Goal: Communication & Community: Answer question/provide support

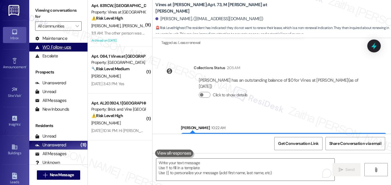
scroll to position [77, 0]
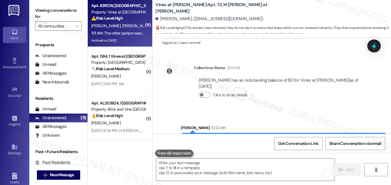
click at [126, 21] on div "⚠️ Risk Level: High The resident is disputing charges for floor damage they cla…" at bounding box center [118, 18] width 54 height 6
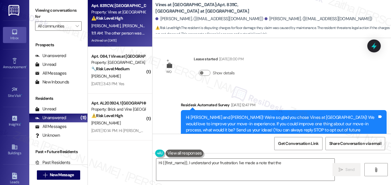
scroll to position [12029, 0]
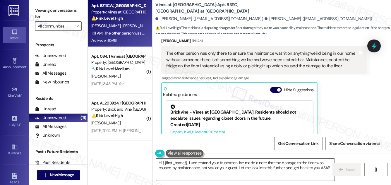
type textarea "Hi {{first_name}}, I understand your frustration. I've made a note that the dam…"
click at [272, 87] on button "Hide Suggestions" at bounding box center [276, 90] width 12 height 6
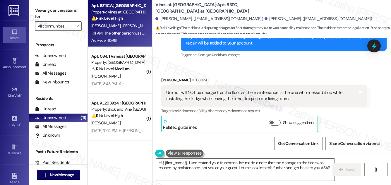
scroll to position [11369, 0]
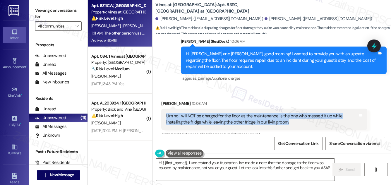
drag, startPoint x: 163, startPoint y: 71, endPoint x: 286, endPoint y: 84, distance: 123.5
click at [286, 109] on div "Um no I will NOT be charged for the floor as the maintenance is the one who mes…" at bounding box center [264, 119] width 206 height 21
copy div "Um no I will NOT be charged for the floor as the maintenance is the one who mes…"
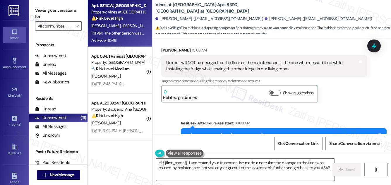
click at [342, 59] on div "Received via SMS [PERSON_NAME] 10:08 AM Um no I will NOT be charged for the flo…" at bounding box center [264, 75] width 215 height 64
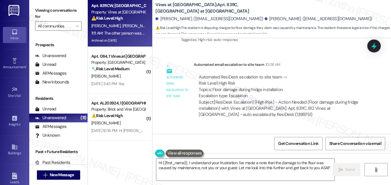
scroll to position [11583, 0]
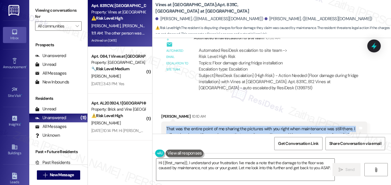
drag, startPoint x: 166, startPoint y: 84, endPoint x: 179, endPoint y: 97, distance: 18.2
click at [179, 126] on div "That was the entire point of me sharing the pictures with you right when mainte…" at bounding box center [262, 135] width 192 height 19
copy div "That was the entire point of me sharing the pictures with you right when mainte…"
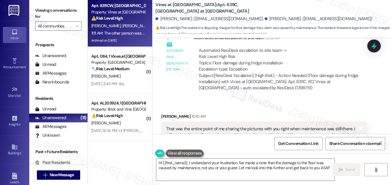
click at [284, 100] on div "Received via SMS [PERSON_NAME] 10:10 AM That was the entire point of me sharing…" at bounding box center [272, 139] width 239 height 79
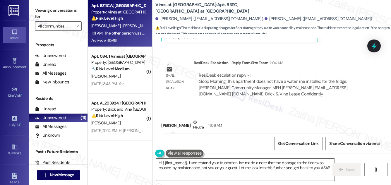
scroll to position [11742, 0]
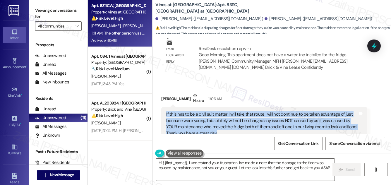
drag, startPoint x: 164, startPoint y: 69, endPoint x: 227, endPoint y: 88, distance: 66.3
click at [227, 107] on div "If this has to be a civil suit matter I will take that route I will not continu…" at bounding box center [264, 124] width 206 height 34
copy div "If this has to be a civil suit matter I will take that route I will not continu…"
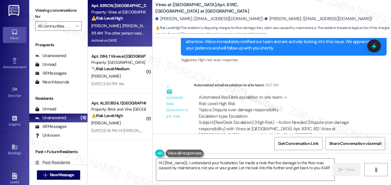
scroll to position [11955, 0]
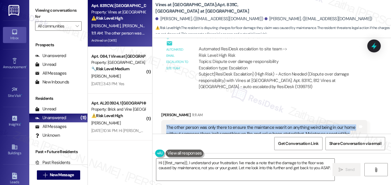
drag, startPoint x: 162, startPoint y: 82, endPoint x: 333, endPoint y: 96, distance: 171.2
click at [333, 120] on div "The other person was only there to ensure the maintance wasn't on anything weir…" at bounding box center [264, 134] width 206 height 28
copy div "The other person was only there to ensure the maintance wasn't on anything weir…"
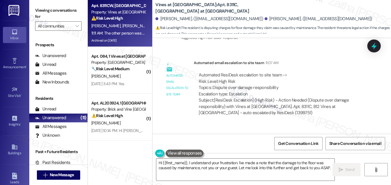
scroll to position [11902, 0]
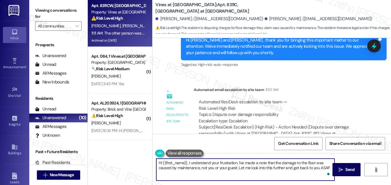
drag, startPoint x: 158, startPoint y: 162, endPoint x: 332, endPoint y: 170, distance: 174.8
click at [332, 170] on textarea "Hi {{first_name}}, I understand your frustration. I've made a note that the dam…" at bounding box center [245, 170] width 178 height 22
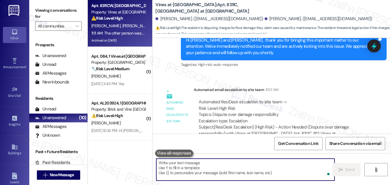
paste textarea "thank you for sharing these details. We’re currently looking into this matter w…"
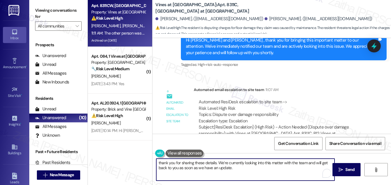
click at [159, 161] on textarea "thank you for sharing these details. We’re currently looking into this matter w…" at bounding box center [245, 170] width 178 height 22
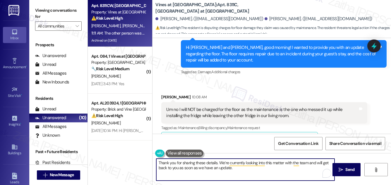
scroll to position [11343, 0]
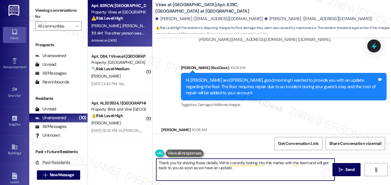
click at [164, 127] on div "[PERSON_NAME] 10:08 AM" at bounding box center [264, 131] width 206 height 8
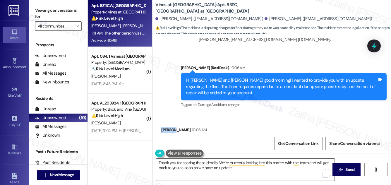
click at [164, 127] on div "[PERSON_NAME] 10:08 AM" at bounding box center [264, 131] width 206 height 8
copy div "[PERSON_NAME]"
click at [217, 163] on textarea "Thank you for sharing these details. We’re currently looking into this matter w…" at bounding box center [245, 170] width 178 height 22
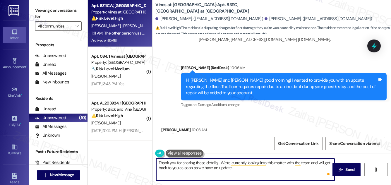
paste textarea "[PERSON_NAME]"
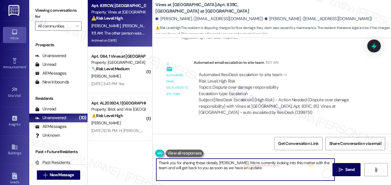
scroll to position [11955, 0]
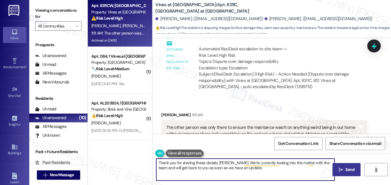
type textarea "Thank you for sharing these details, [PERSON_NAME]. We’re currently looking int…"
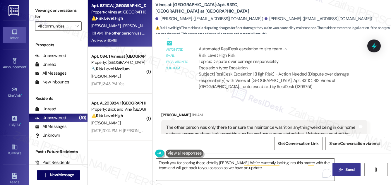
click at [346, 170] on span "Send" at bounding box center [350, 170] width 9 height 6
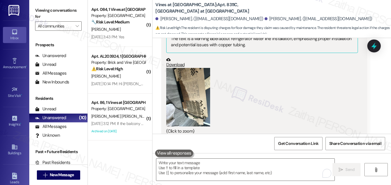
scroll to position [10996, 0]
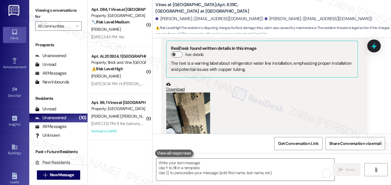
click at [199, 93] on button "Zoom image" at bounding box center [188, 122] width 44 height 59
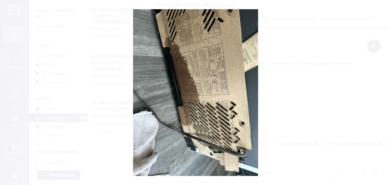
click at [317, 74] on button "Unzoom image" at bounding box center [195, 92] width 391 height 185
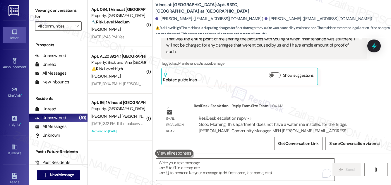
scroll to position [11662, 0]
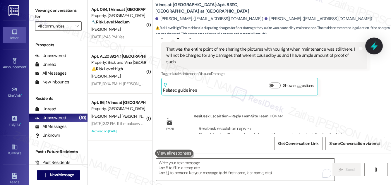
click at [374, 47] on icon at bounding box center [374, 46] width 7 height 9
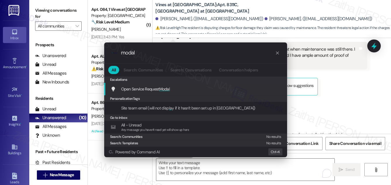
click at [161, 88] on span "Modal" at bounding box center [164, 88] width 11 height 5
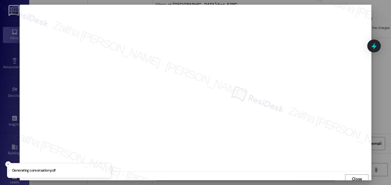
scroll to position [3, 0]
click at [352, 173] on span "Close" at bounding box center [357, 176] width 10 height 6
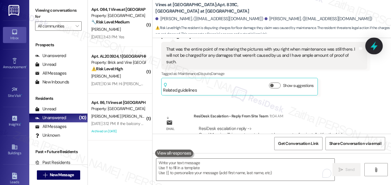
click at [371, 45] on icon at bounding box center [375, 46] width 10 height 10
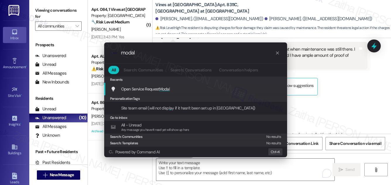
type input "modal"
click at [171, 89] on div "Open Service Request Modal Add shortcut" at bounding box center [196, 89] width 171 height 6
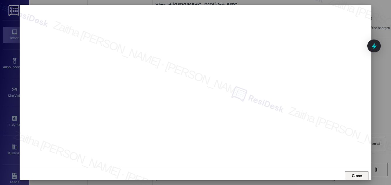
click at [353, 177] on span "Close" at bounding box center [357, 176] width 10 height 6
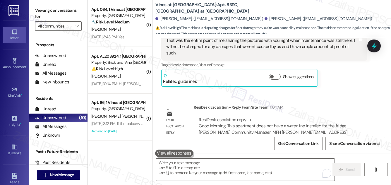
scroll to position [11662, 0]
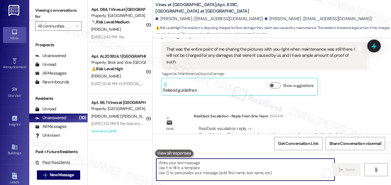
click at [199, 166] on textarea "To enrich screen reader interactions, please activate Accessibility in Grammarl…" at bounding box center [245, 170] width 178 height 22
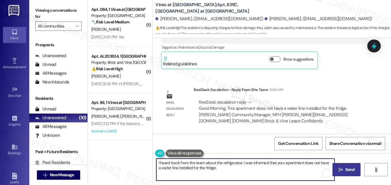
scroll to position [11683, 0]
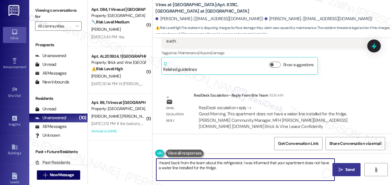
click at [225, 168] on textarea "I heard back from the team about the refrigerator. I was informed that your apa…" at bounding box center [245, 170] width 178 height 22
type textarea "I heard back from the team about the refrigerator. I was informed that your apa…"
drag, startPoint x: 156, startPoint y: 161, endPoint x: 312, endPoint y: 172, distance: 156.0
click at [313, 174] on textarea "I heard back from the team about the refrigerator. I was informed that your apa…" at bounding box center [245, 170] width 178 height 22
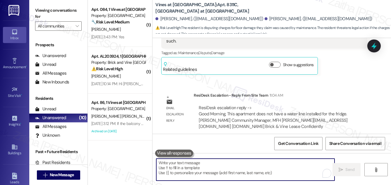
click at [210, 164] on textarea "To enrich screen reader interactions, please activate Accessibility in Grammarl…" at bounding box center [245, 170] width 178 height 22
paste textarea "I heard back from the team regarding the refrigerator and was informed that you…"
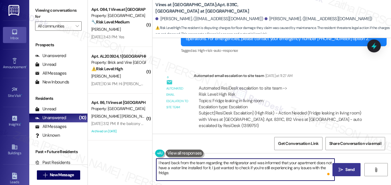
scroll to position [10831, 0]
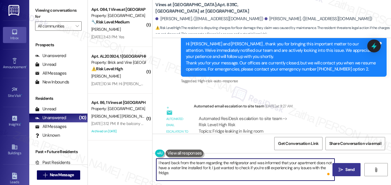
type textarea "I heard back from the team regarding the refrigerator and was informed that you…"
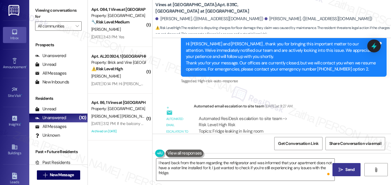
click at [348, 167] on span "Send" at bounding box center [350, 170] width 9 height 6
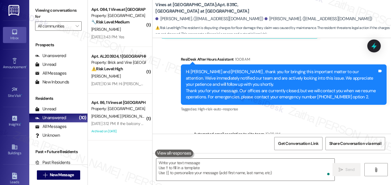
scroll to position [11955, 0]
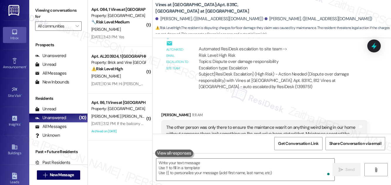
click at [132, 31] on div "[PERSON_NAME]" at bounding box center [118, 29] width 55 height 7
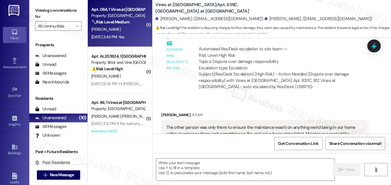
type textarea "Fetching suggested responses. Please feel free to read through the conversation…"
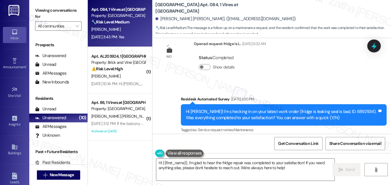
scroll to position [4677, 0]
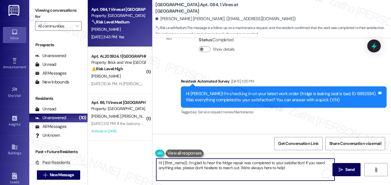
drag, startPoint x: 304, startPoint y: 162, endPoint x: 306, endPoint y: 171, distance: 9.3
click at [306, 171] on textarea "Hi {{first_name}}, I'm glad to hear the fridge repair was completed to your sat…" at bounding box center [245, 170] width 178 height 22
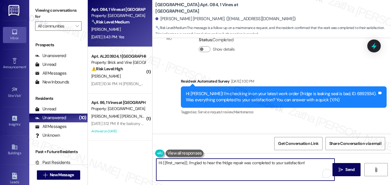
paste textarea "We'd also love to hear your thoughts. Has {{property}} lived up to your expecta…"
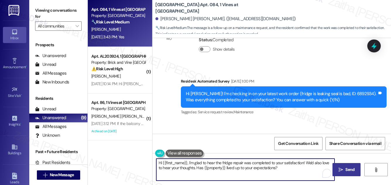
type textarea "Hi {{first_name}}, I'm glad to hear the fridge repair was completed to your sat…"
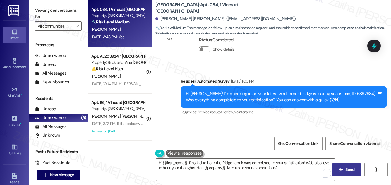
click at [352, 167] on span "Send" at bounding box center [350, 170] width 9 height 6
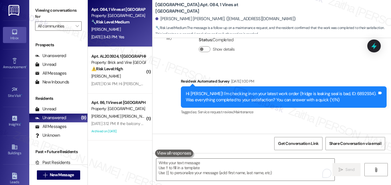
scroll to position [4676, 0]
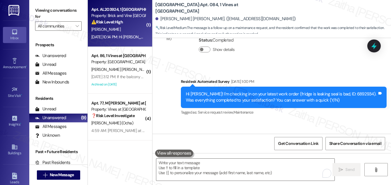
click at [132, 26] on div "[PERSON_NAME]" at bounding box center [118, 29] width 55 height 7
type textarea "Fetching suggested responses. Please feel free to read through the conversation…"
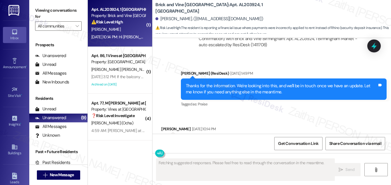
scroll to position [1620, 0]
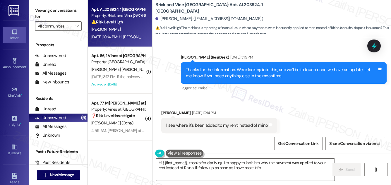
type textarea "Hi {{first_name}}, thanks for clarifying! I'm happy to look into why the paymen…"
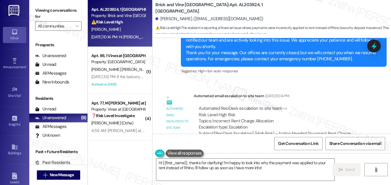
scroll to position [1773, 0]
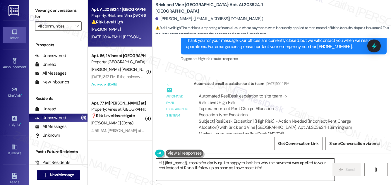
click at [283, 172] on textarea "Hi {{first_name}}, thanks for clarifying! I'm happy to look into why the paymen…" at bounding box center [245, 170] width 178 height 22
drag, startPoint x: 350, startPoint y: 172, endPoint x: 311, endPoint y: 146, distance: 46.4
click at [350, 172] on span "Send" at bounding box center [350, 170] width 9 height 6
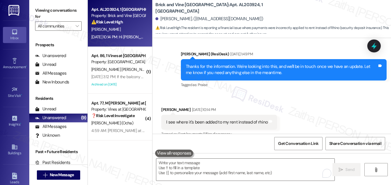
scroll to position [1620, 0]
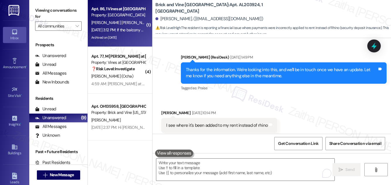
click at [132, 26] on div "[PERSON_NAME] [PERSON_NAME]" at bounding box center [118, 22] width 55 height 7
type textarea "Fetching suggested responses. Please feel free to read through the conversation…"
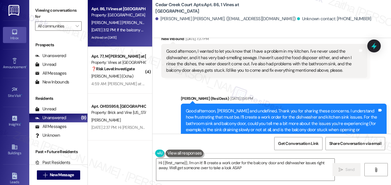
type textarea "Hi {{first_name}}, I'm on it! I'll create a work order for the balcony door and…"
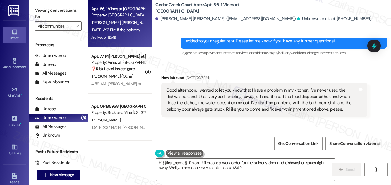
scroll to position [7926, 0]
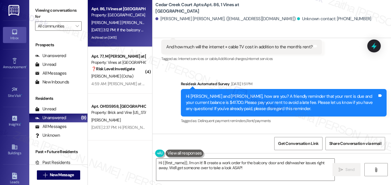
scroll to position [7819, 0]
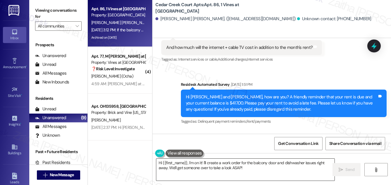
click at [160, 163] on textarea "Hi {{first_name}}, I'm on it! I'll create a work order for the balcony door and…" at bounding box center [245, 170] width 178 height 22
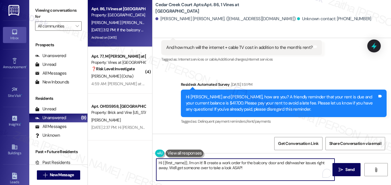
click at [160, 163] on textarea "Hi {{first_name}}, I'm on it! I'll create a work order for the balcony door and…" at bounding box center [245, 170] width 178 height 22
click at [243, 162] on textarea "Thanks for letting me know, {{first_name}}, I'm on it! I'll create a work order…" at bounding box center [245, 170] width 178 height 22
drag, startPoint x: 244, startPoint y: 162, endPoint x: 231, endPoint y: 163, distance: 12.7
click at [231, 163] on textarea "Thanks for letting me know, {{first_name}}, I'm on it! I'll create a work order…" at bounding box center [245, 170] width 178 height 22
drag, startPoint x: 169, startPoint y: 168, endPoint x: 272, endPoint y: 170, distance: 102.9
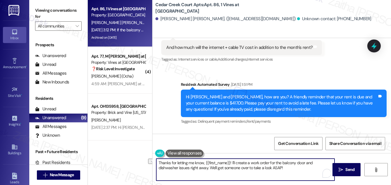
click at [272, 170] on textarea "Thanks for letting me know, {{first_name}}! I'll create a work order for the ba…" at bounding box center [245, 170] width 178 height 22
type textarea "Thanks for letting me know, {{first_name}}! I'll create a work order for the ba…"
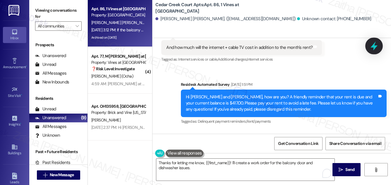
click at [375, 46] on icon at bounding box center [374, 46] width 7 height 9
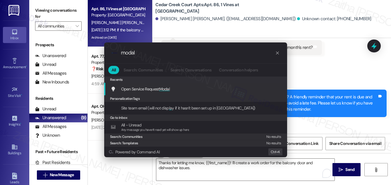
type input "modal"
click at [164, 90] on span "Modal" at bounding box center [164, 88] width 11 height 5
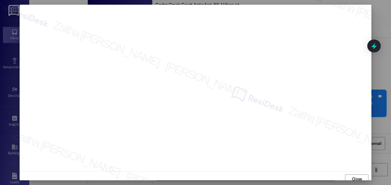
scroll to position [3, 0]
click at [352, 173] on span "Close" at bounding box center [357, 176] width 10 height 6
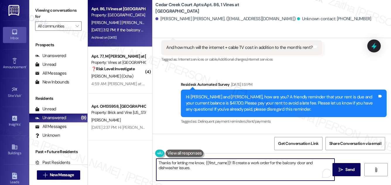
paste textarea "Do we have your permission to enter during your absence? Do you have pets that …"
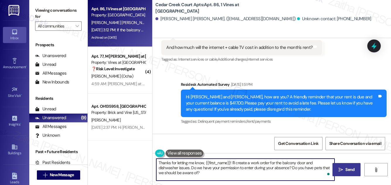
type textarea "Thanks for letting me know, {{first_name}}! I'll create a work order for the ba…"
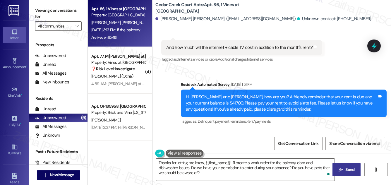
click at [340, 165] on button " Send" at bounding box center [347, 169] width 28 height 13
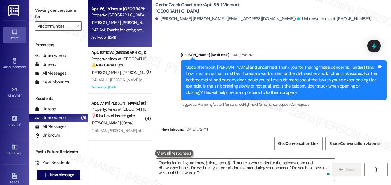
scroll to position [8085, 0]
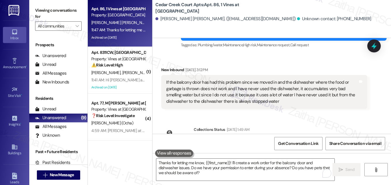
click at [137, 29] on div "11:47 AM: Thanks for letting me know, Robert and undefined! I'll create a work …" at bounding box center [298, 29] width 415 height 5
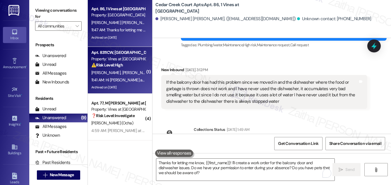
click at [133, 68] on div "⚠️ Risk Level: High The resident is claiming damage caused by maintenance and t…" at bounding box center [118, 65] width 54 height 6
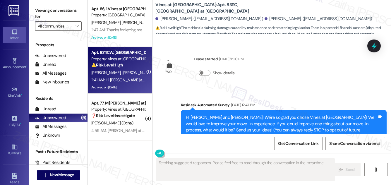
scroll to position [12227, 0]
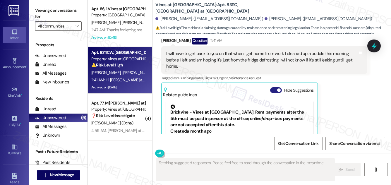
click at [274, 87] on button "Hide Suggestions" at bounding box center [276, 90] width 12 height 6
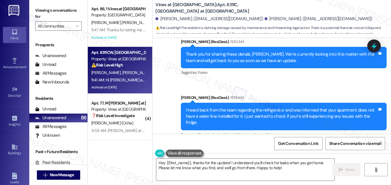
scroll to position [12161, 0]
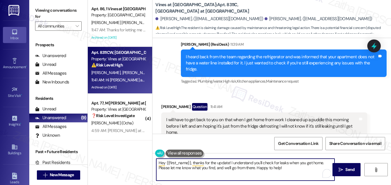
drag, startPoint x: 230, startPoint y: 162, endPoint x: 160, endPoint y: 162, distance: 69.7
click at [159, 162] on textarea "Hey {{first_name}}, thanks for the update! I understand you'll check for leaks …" at bounding box center [245, 170] width 178 height 22
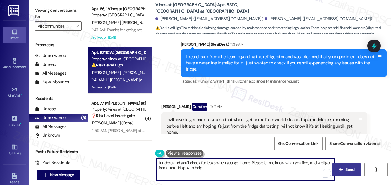
type textarea "I understand you'll check for leaks when you get home. Please let me know what …"
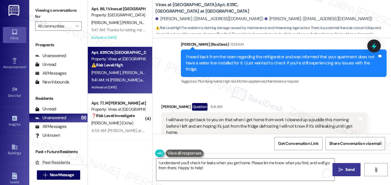
drag, startPoint x: 350, startPoint y: 166, endPoint x: 346, endPoint y: 165, distance: 3.7
click at [350, 167] on span "Send" at bounding box center [350, 170] width 9 height 6
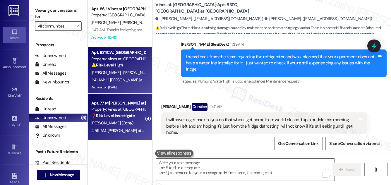
scroll to position [12153, 0]
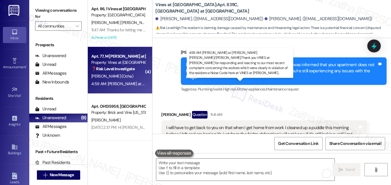
click at [125, 82] on div "4:59 AM: Shauntay VINES at ADAMS: Emily/Sarah;Thank you VINES at ADAMS for resp…" at bounding box center [344, 83] width 506 height 5
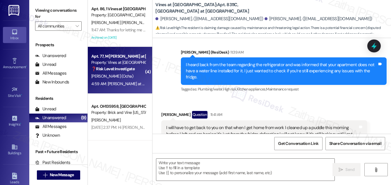
type textarea "Fetching suggested responses. Please feel free to read through the conversation…"
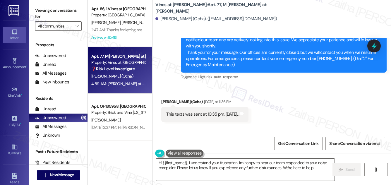
scroll to position [6564, 0]
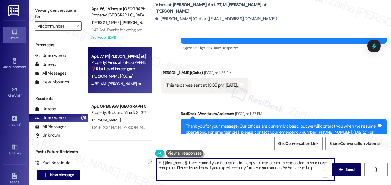
drag, startPoint x: 237, startPoint y: 161, endPoint x: 188, endPoint y: 163, distance: 48.4
click at [188, 163] on textarea "Hi {{first_name}}, I understand your frustration. I'm happy to hear our team re…" at bounding box center [245, 170] width 178 height 22
type textarea "Hi {{first_name}}, I hope you had a great weekend. I'm happy to hear our team r…"
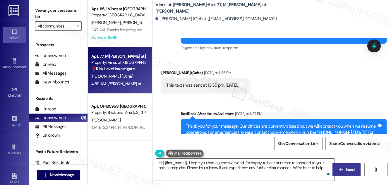
click at [348, 167] on span "Send" at bounding box center [350, 170] width 9 height 6
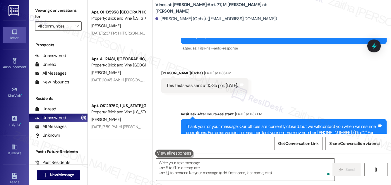
scroll to position [0, 0]
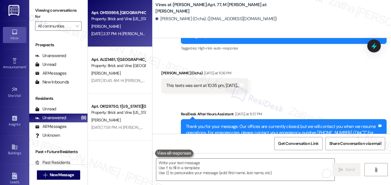
click at [144, 28] on div "Apt. OH135958, 1 Columbus Market Property: Brick and Vine Ohio O. Maultsby Aug …" at bounding box center [120, 23] width 64 height 47
type textarea "Fetching suggested responses. Please feel free to read through the conversation…"
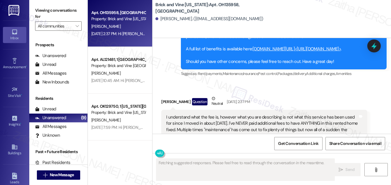
scroll to position [4844, 0]
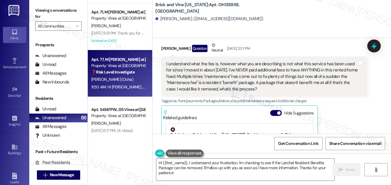
type textarea "Hi {{first_name}}, I understand your frustration. I'm checking to see if the La…"
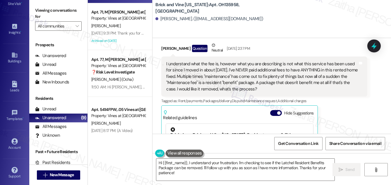
scroll to position [184, 0]
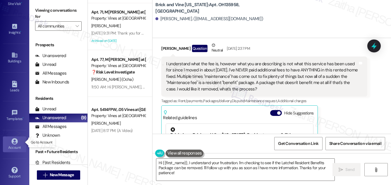
click at [16, 139] on icon at bounding box center [14, 141] width 6 height 6
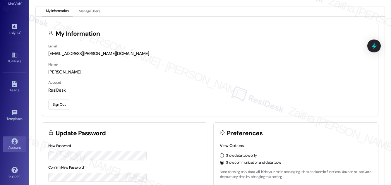
click at [63, 105] on button "Sign Out" at bounding box center [59, 105] width 22 height 10
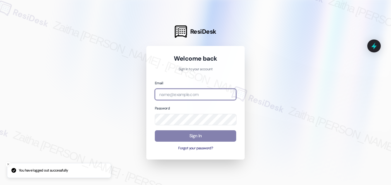
click at [198, 94] on input "email" at bounding box center [195, 94] width 81 height 11
type input "automated-surveys-meridian_management-zaitha.mae.garcia@meridian_management.com"
